Goal: Navigation & Orientation: Understand site structure

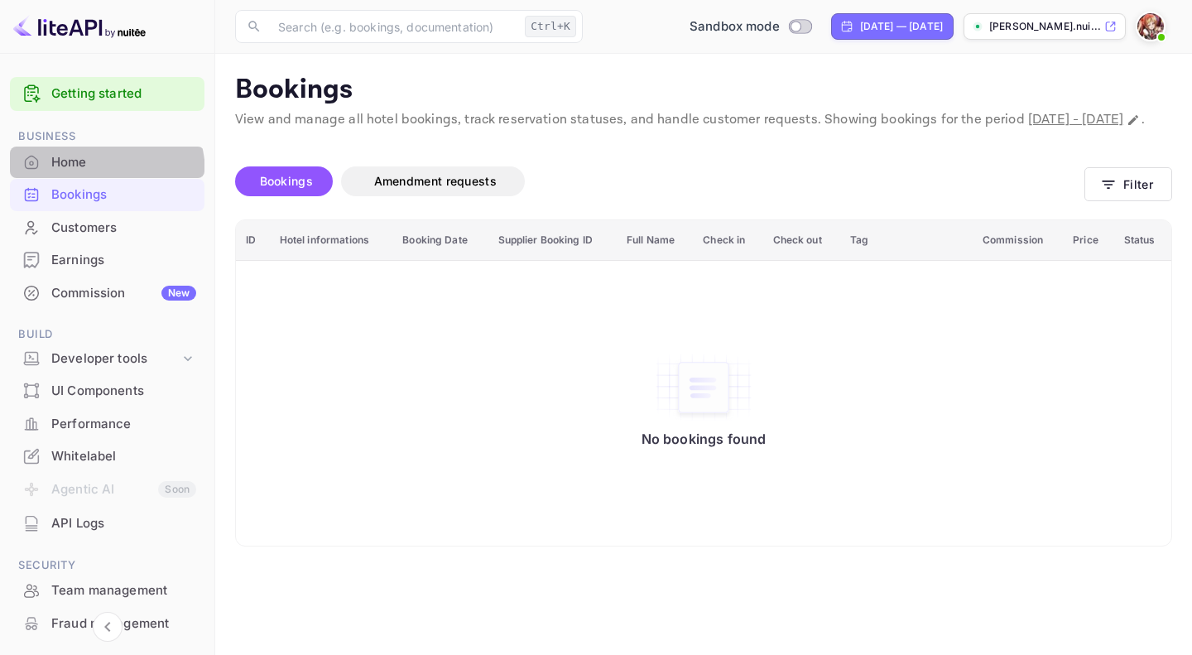
click at [87, 175] on div "Home" at bounding box center [107, 163] width 195 height 32
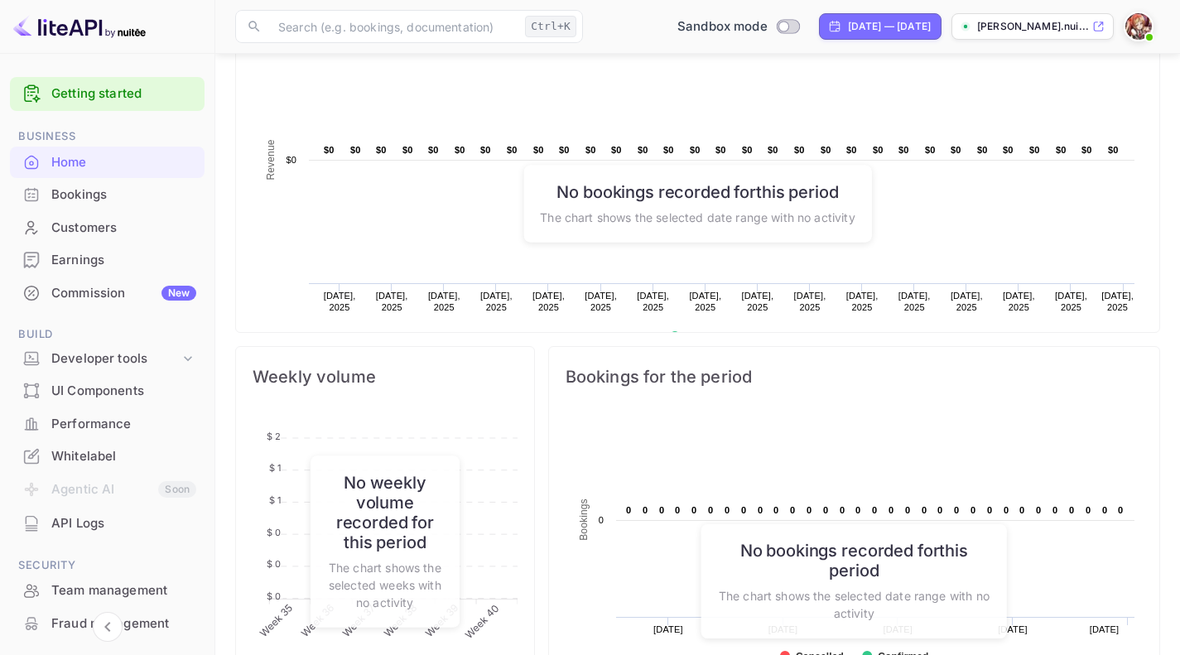
scroll to position [610, 0]
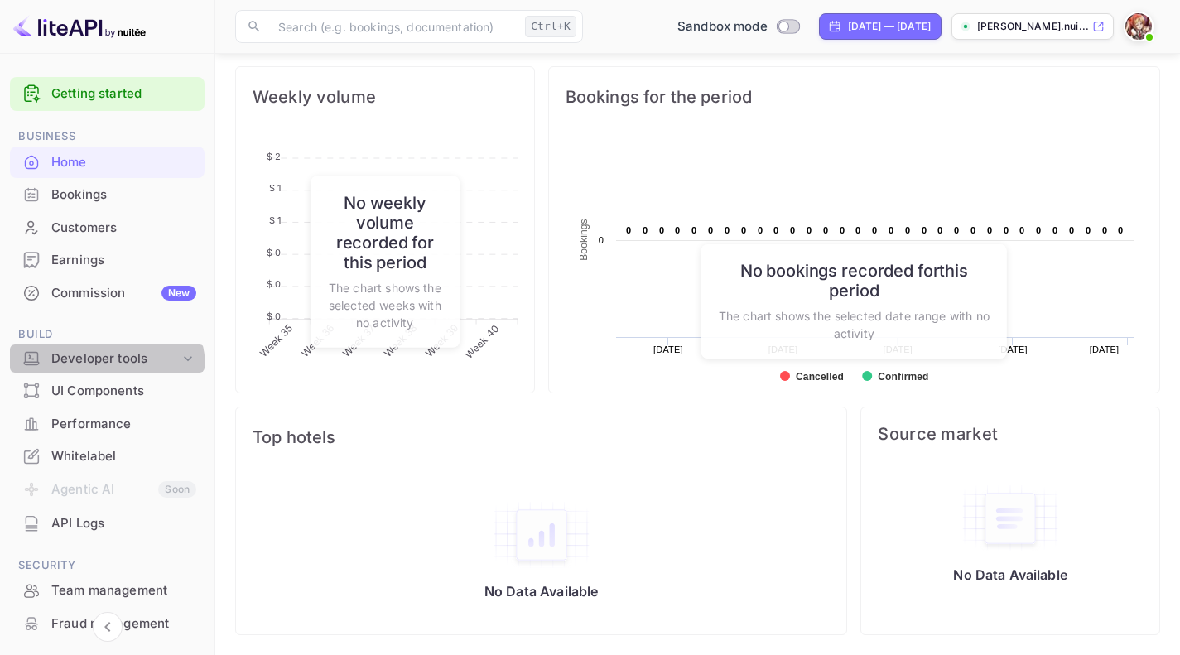
click at [103, 368] on div "Developer tools" at bounding box center [107, 358] width 195 height 29
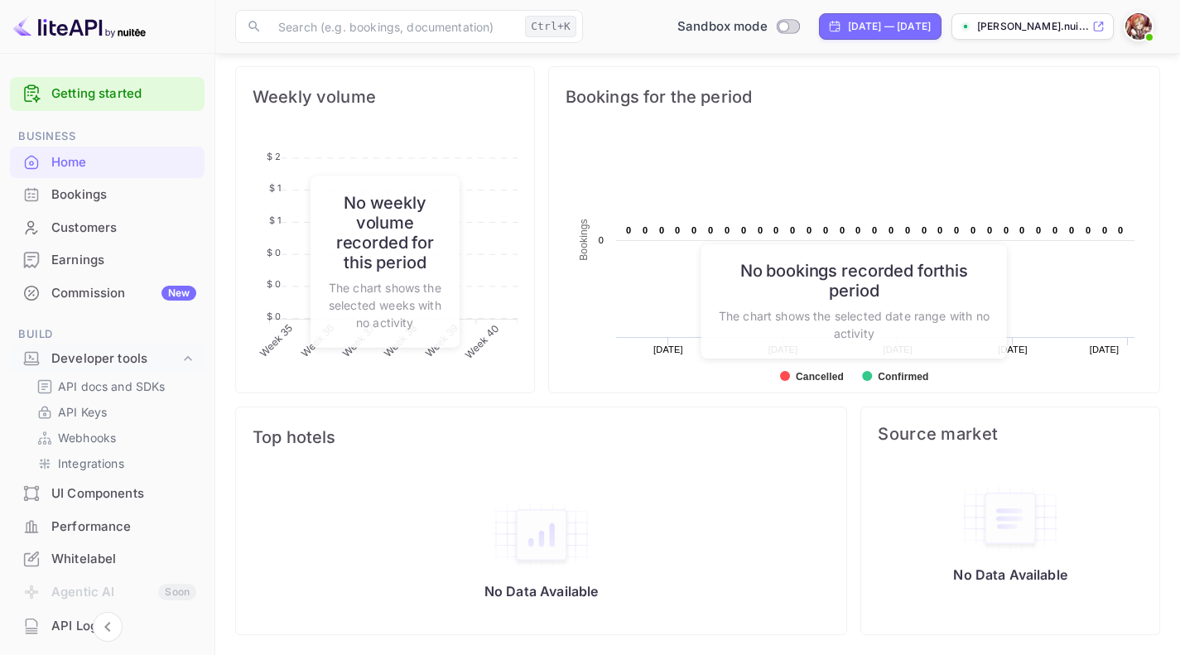
click at [103, 416] on p "API Keys" at bounding box center [82, 411] width 49 height 17
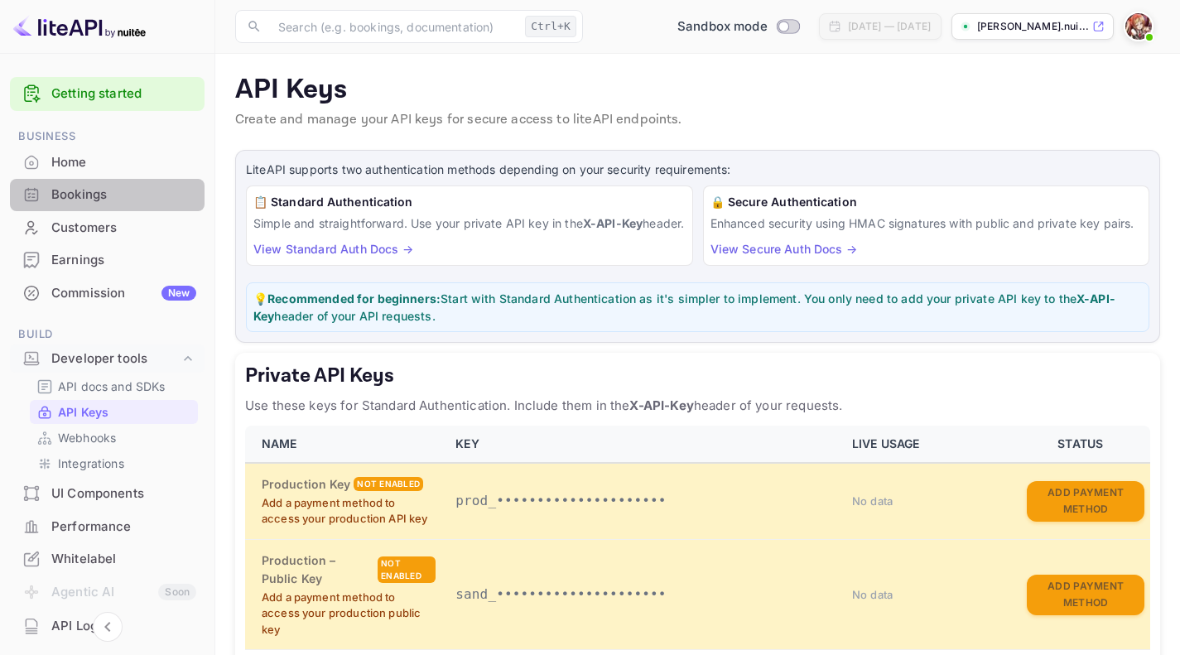
click at [120, 205] on div "Bookings" at bounding box center [107, 195] width 195 height 32
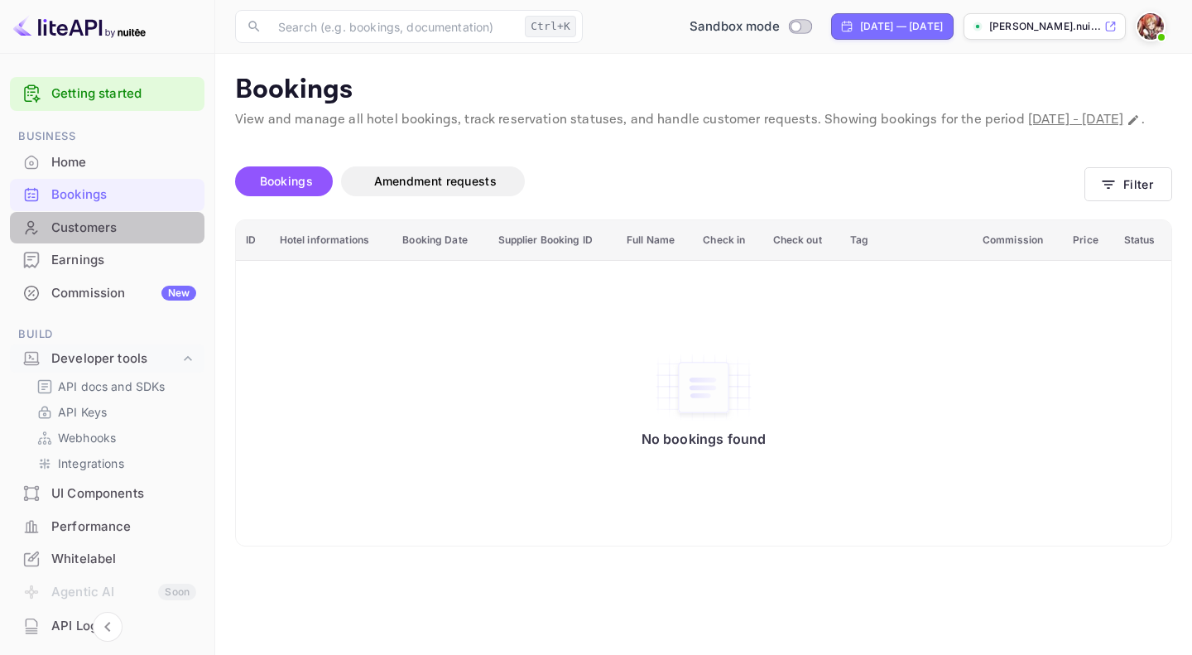
click at [135, 217] on div "Customers" at bounding box center [107, 228] width 195 height 32
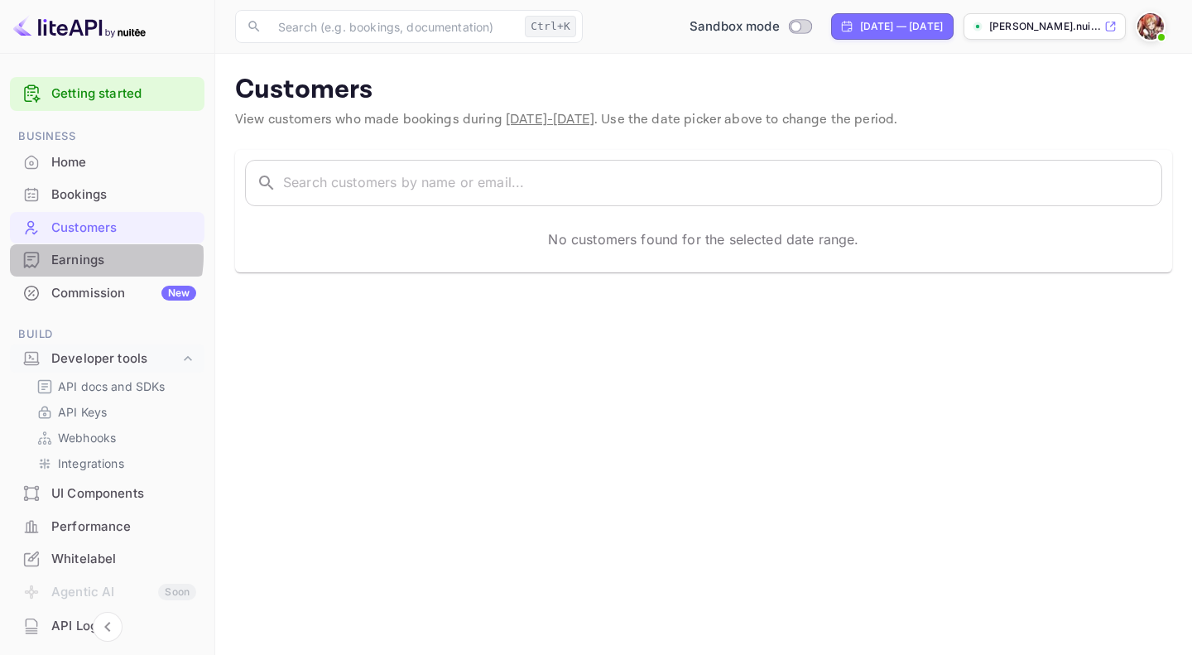
click at [87, 256] on div "Earnings" at bounding box center [123, 260] width 145 height 19
